Goal: Information Seeking & Learning: Learn about a topic

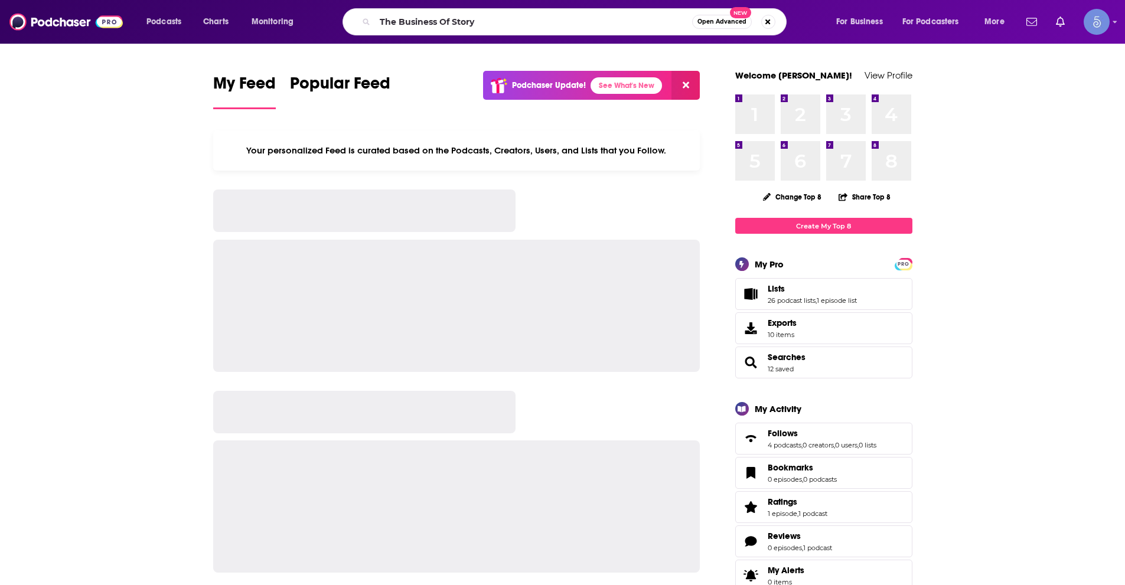
type input "The Business Of Story"
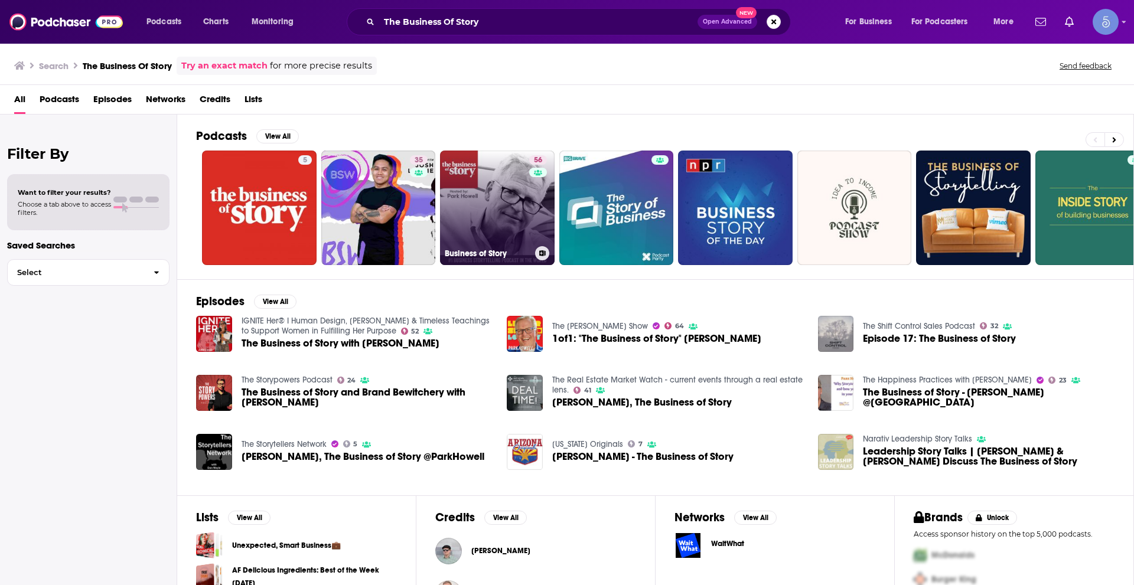
click at [518, 225] on link "56 Business of Story" at bounding box center [497, 208] width 115 height 115
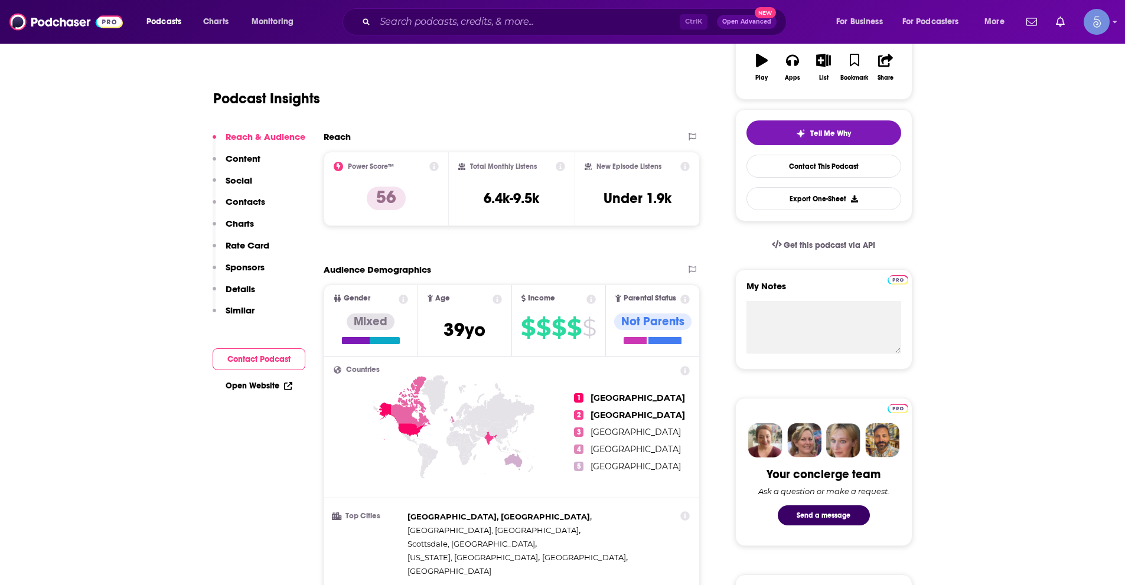
scroll to position [177, 0]
